Goal: Transaction & Acquisition: Purchase product/service

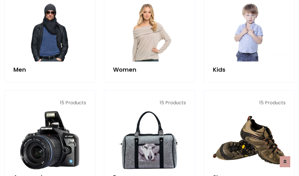
scroll to position [424, 0]
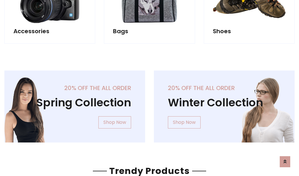
click at [150, 104] on div "20% off the all order Winter Collection Shop Now" at bounding box center [225, 111] width 150 height 81
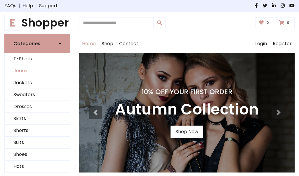
click at [37, 71] on link "Jeans" at bounding box center [37, 71] width 65 height 12
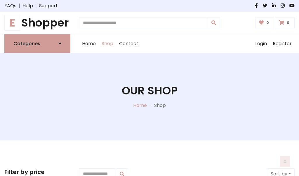
scroll to position [184, 0]
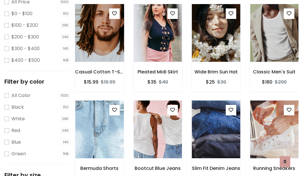
click at [99, 46] on img at bounding box center [99, 33] width 58 height 140
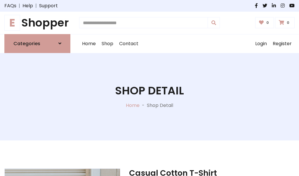
scroll to position [63, 0]
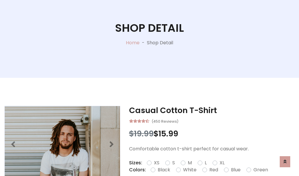
click at [213, 170] on label "Red" at bounding box center [213, 170] width 9 height 7
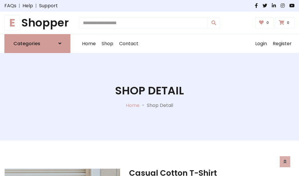
scroll to position [63, 0]
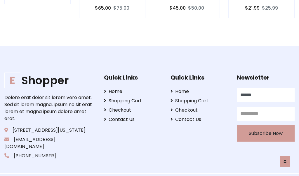
type input "******"
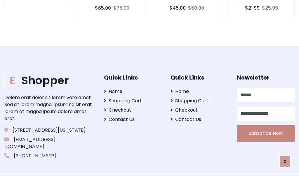
type input "**********"
click at [266, 126] on button "Subscribe Now" at bounding box center [266, 134] width 58 height 16
